Goal: Transaction & Acquisition: Purchase product/service

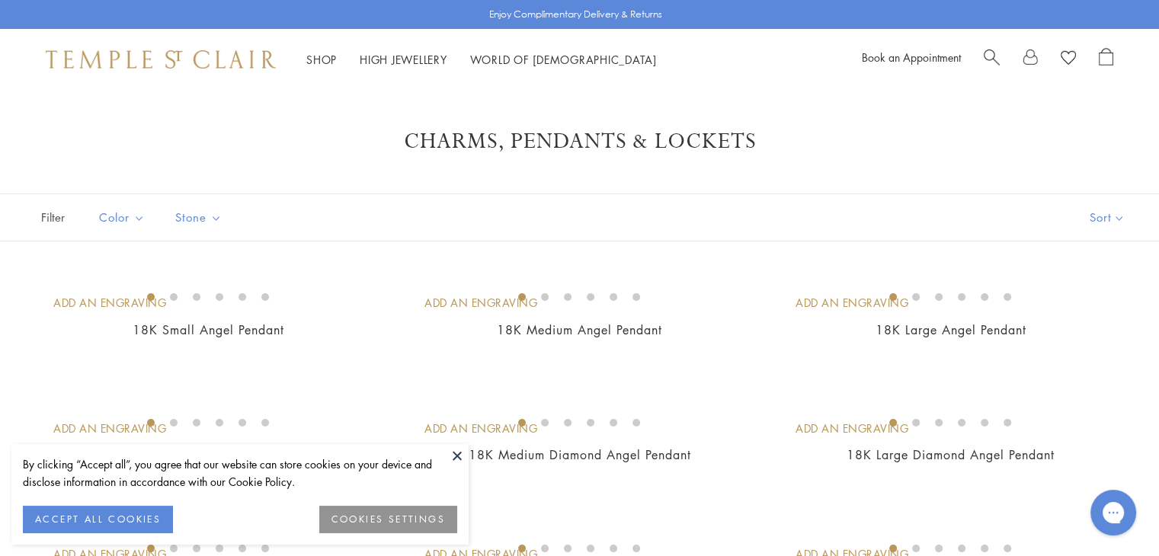
click at [456, 454] on button at bounding box center [457, 455] width 23 height 23
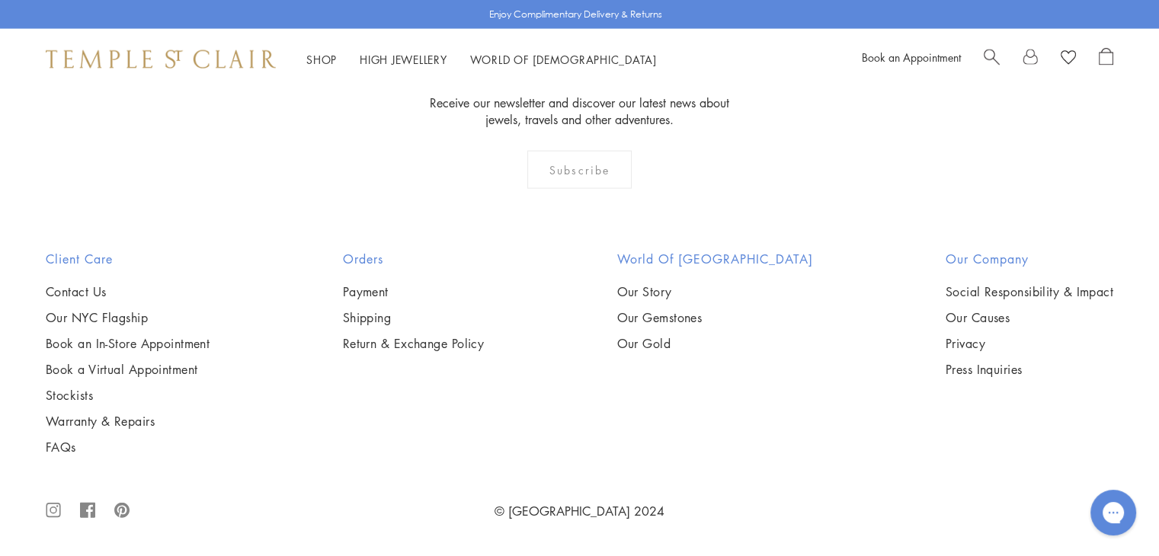
scroll to position [9786, 0]
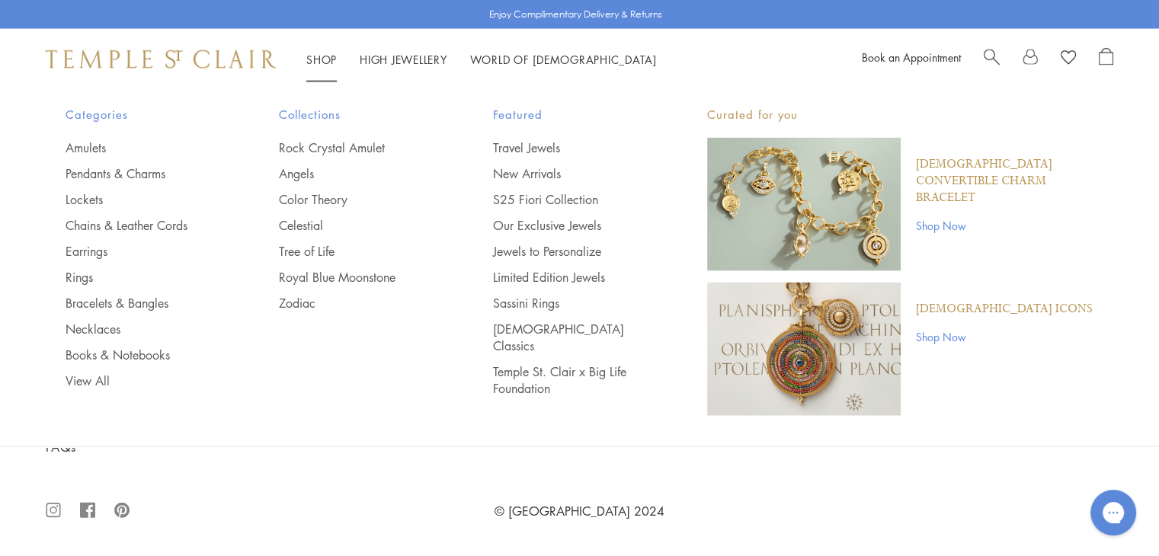
click at [329, 138] on div "Collections Rock Crystal Amulet Angels Color Theory Celestial Tree of Life Roya…" at bounding box center [355, 208] width 153 height 207
click at [336, 146] on link "Rock Crystal Amulet" at bounding box center [355, 147] width 153 height 17
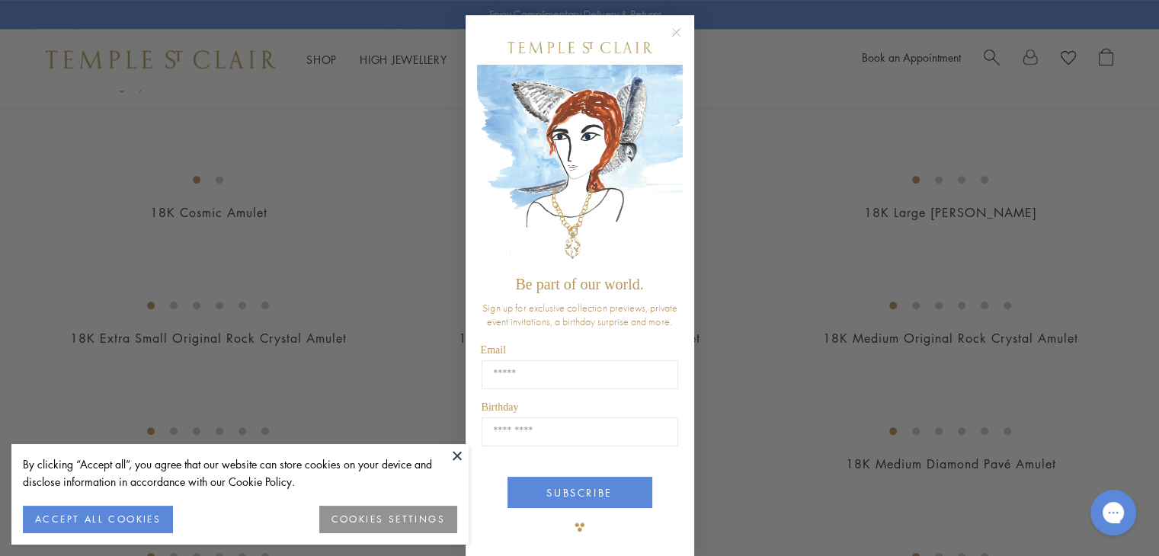
scroll to position [1177, 0]
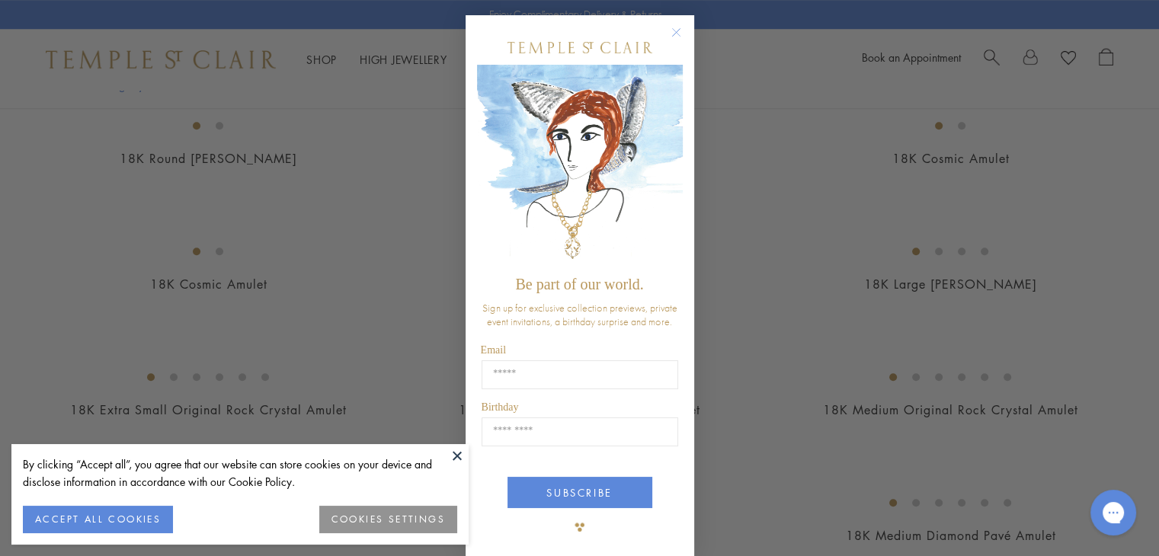
click at [458, 455] on button at bounding box center [457, 455] width 23 height 23
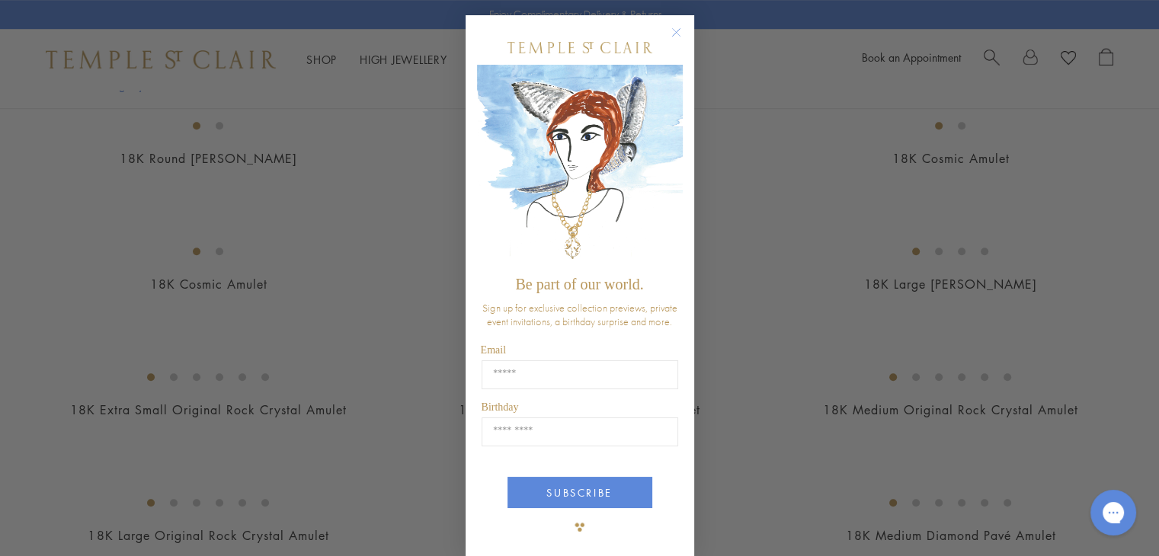
click at [668, 32] on circle "Close dialog" at bounding box center [676, 33] width 18 height 18
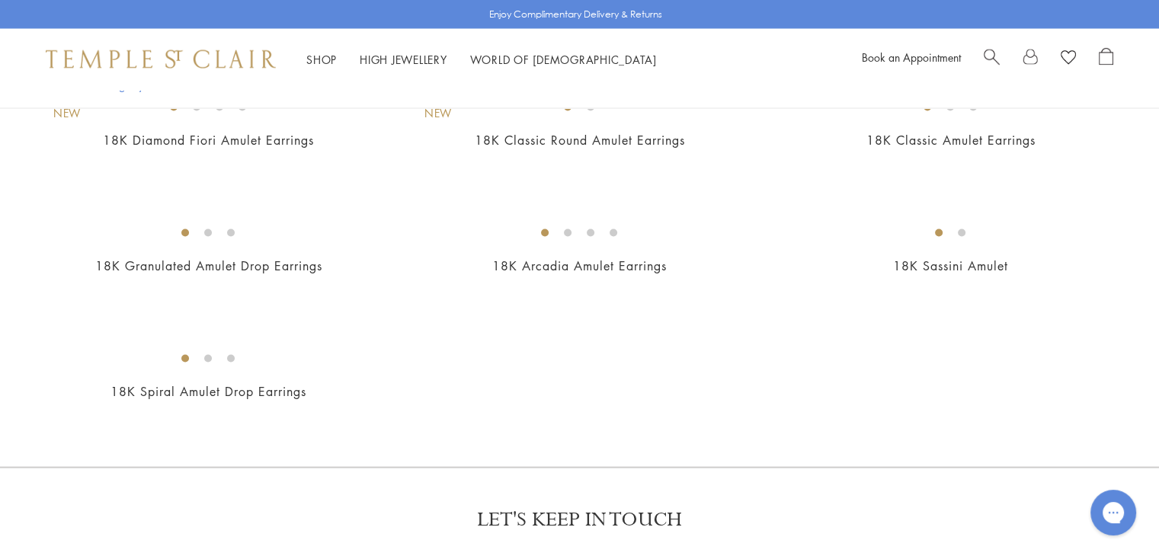
scroll to position [2953, 0]
click at [0, 0] on img at bounding box center [0, 0] width 0 height 0
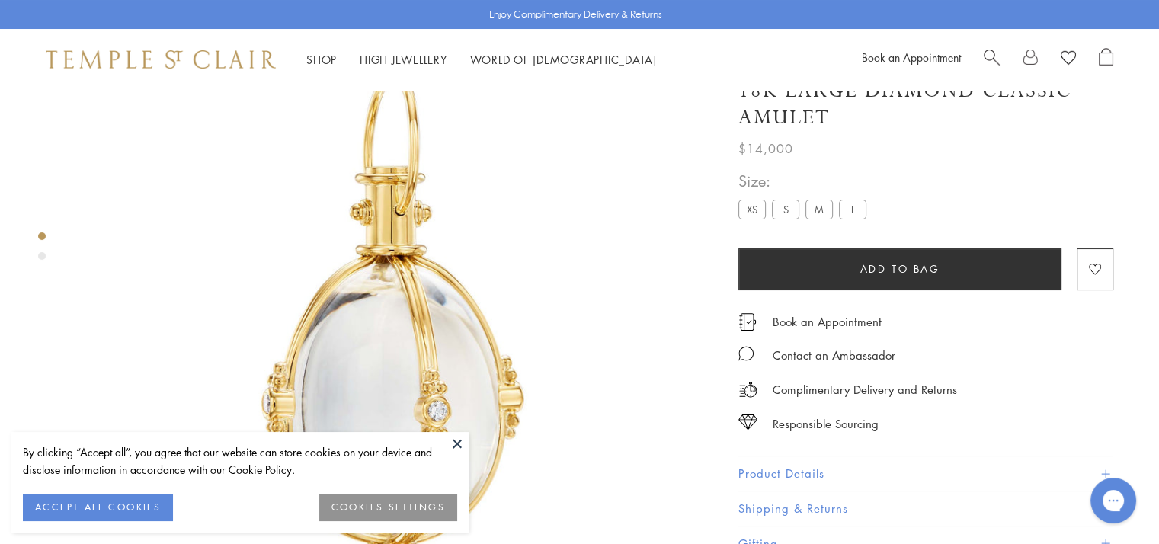
click at [822, 213] on label "M" at bounding box center [819, 209] width 27 height 19
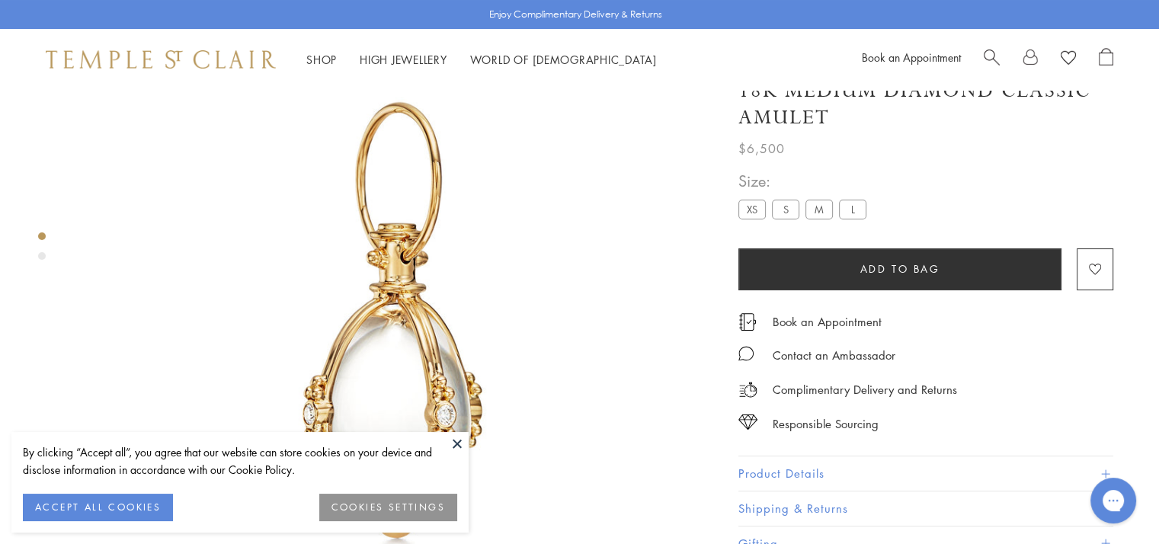
click at [454, 442] on button at bounding box center [457, 443] width 23 height 23
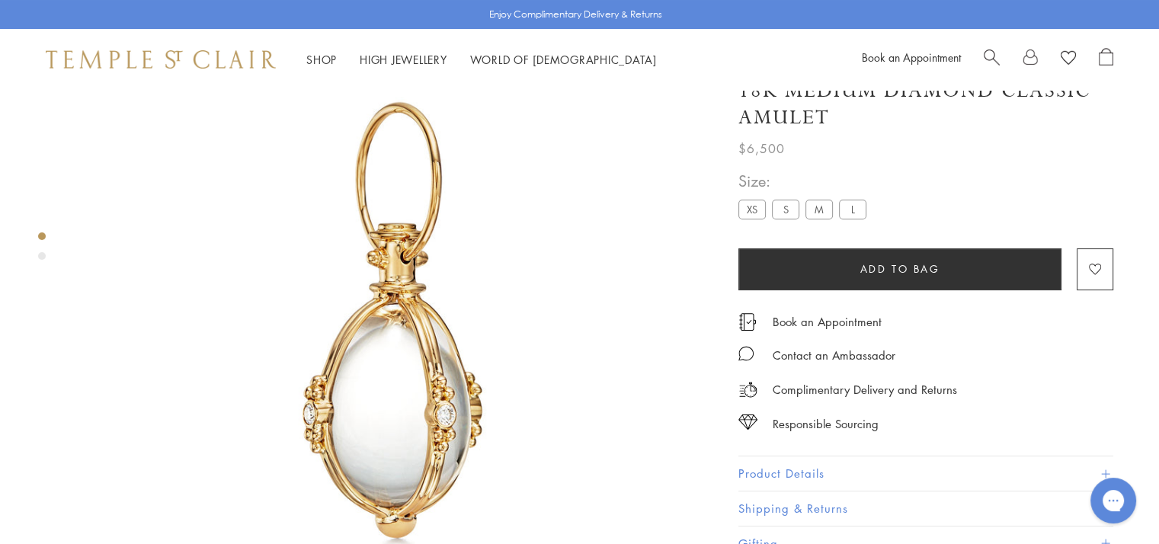
click at [855, 208] on label "L" at bounding box center [852, 209] width 27 height 19
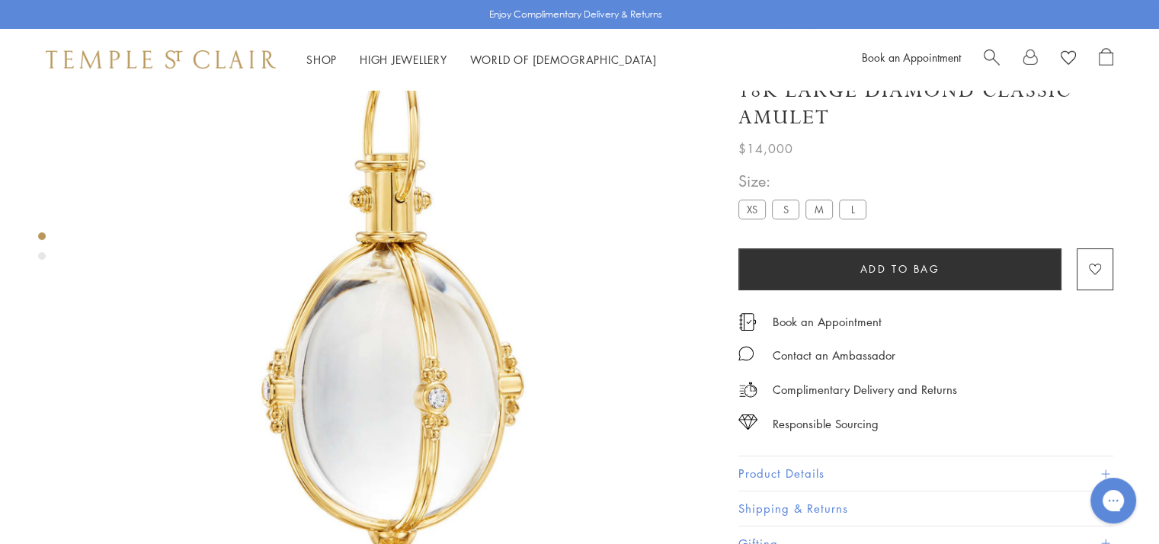
scroll to position [104, 0]
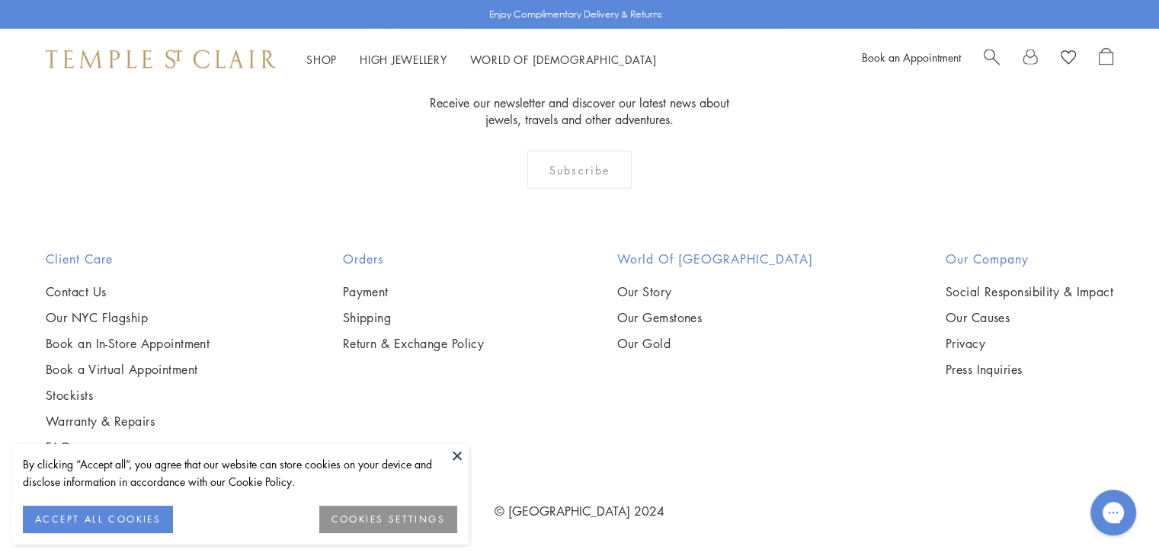
scroll to position [4703, 0]
click at [0, 0] on img at bounding box center [0, 0] width 0 height 0
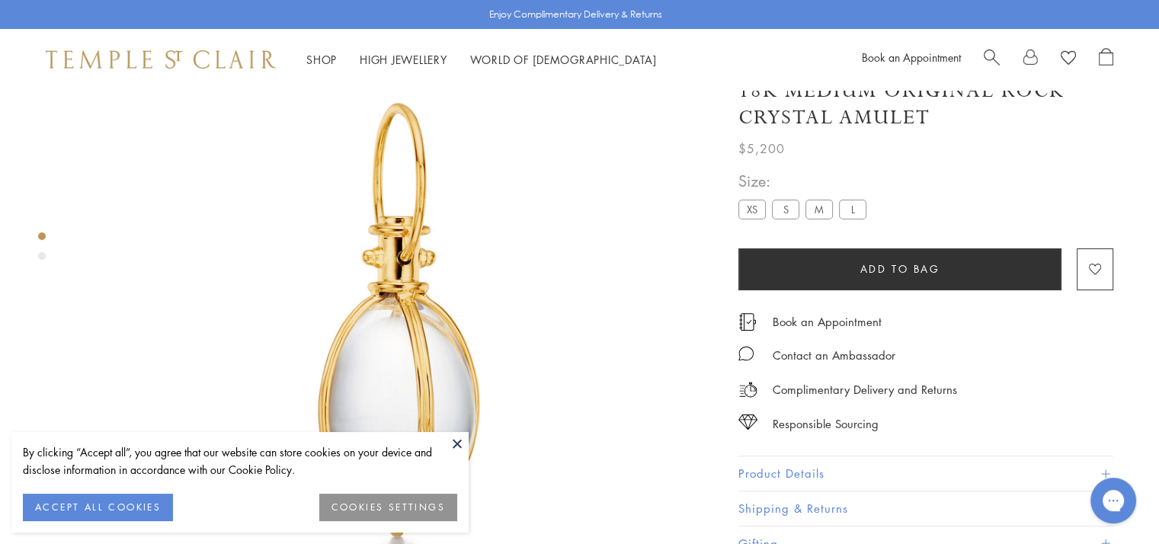
click at [988, 56] on span "Search" at bounding box center [992, 56] width 16 height 16
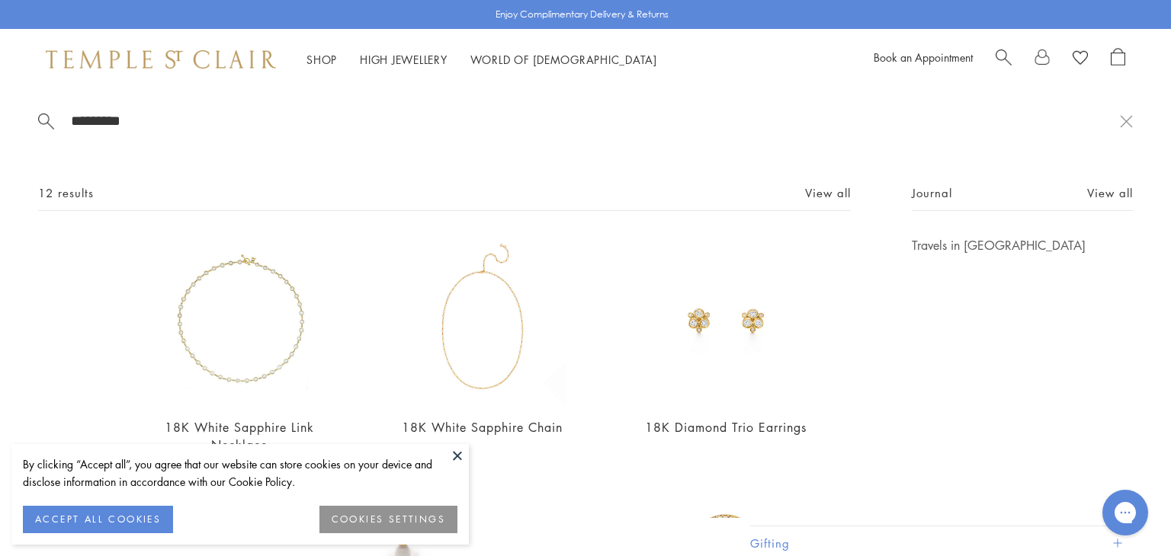
type input "**********"
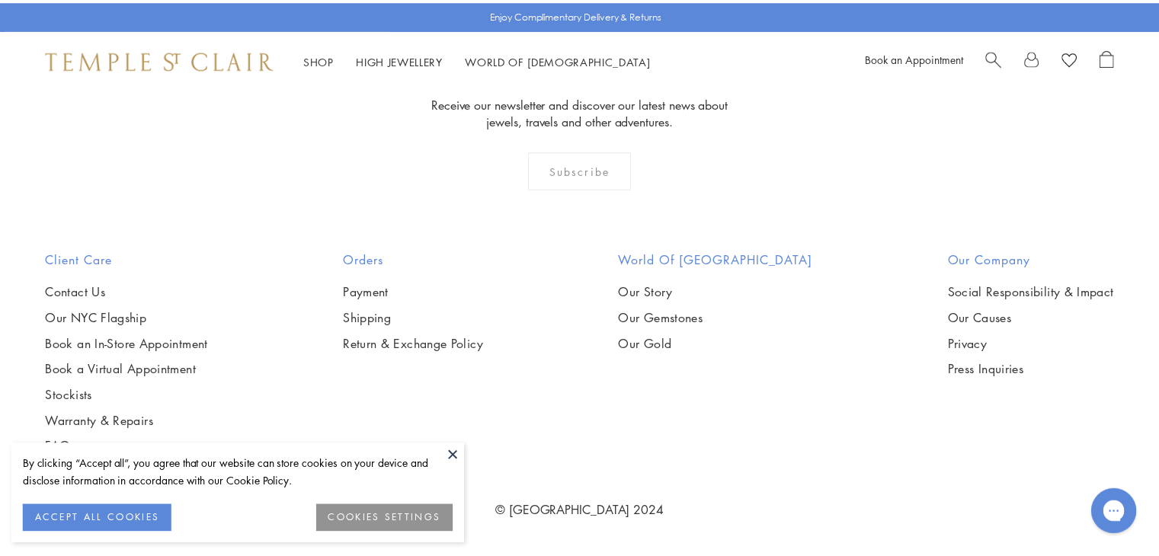
scroll to position [4665, 0]
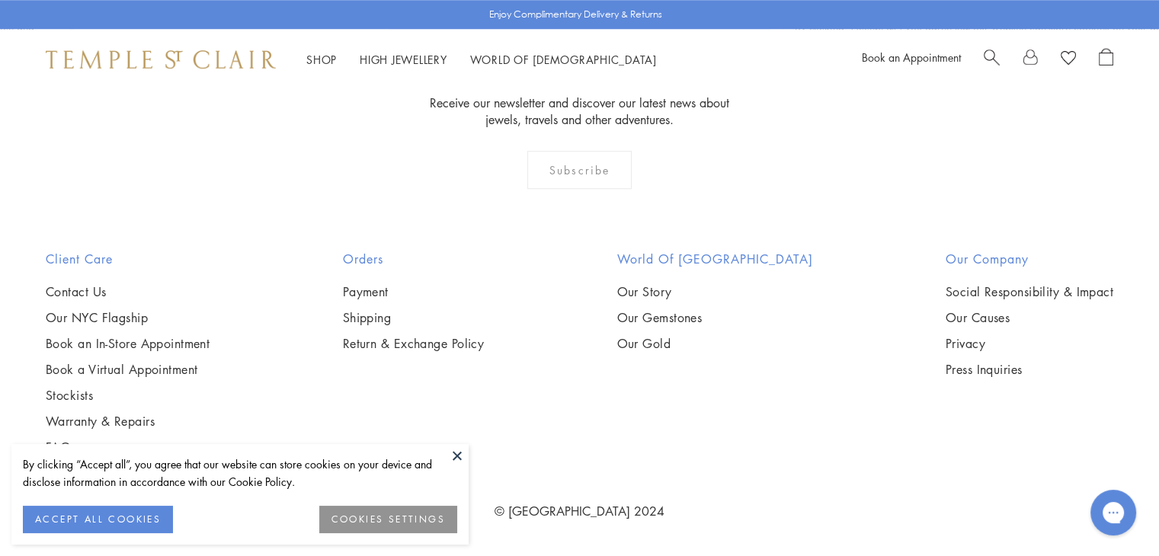
click at [0, 0] on img at bounding box center [0, 0] width 0 height 0
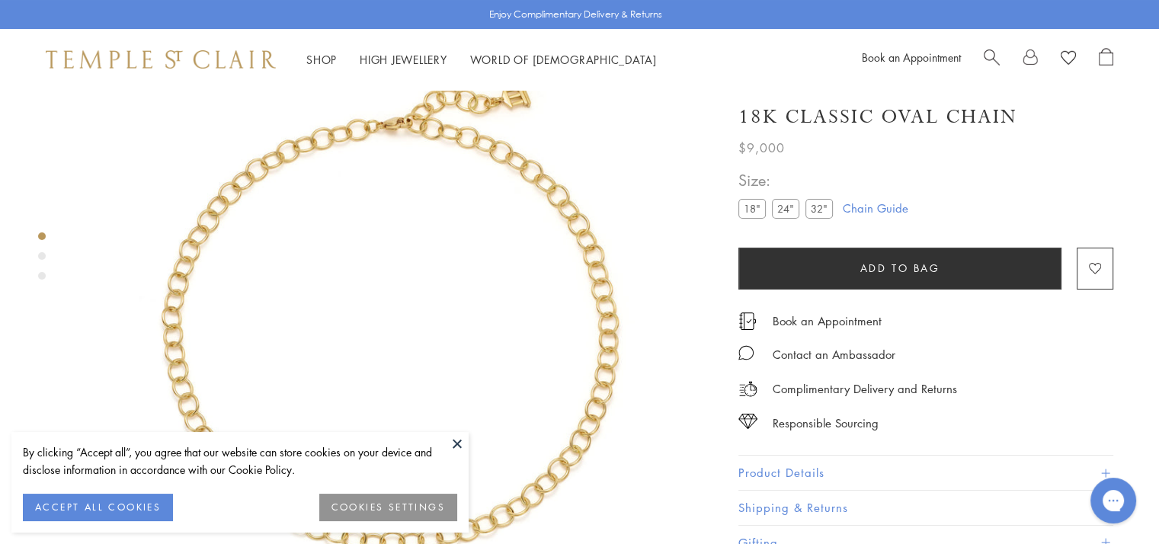
click at [787, 207] on label "24"" at bounding box center [785, 208] width 27 height 19
